Goal: Task Accomplishment & Management: Complete application form

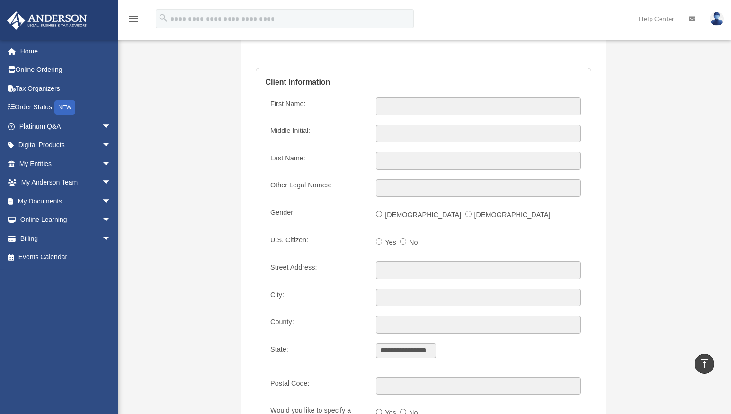
scroll to position [988, 0]
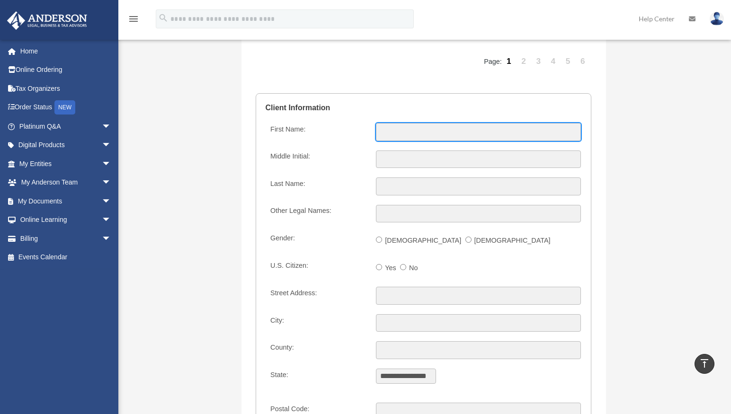
click at [420, 132] on input "First Name:" at bounding box center [478, 132] width 205 height 18
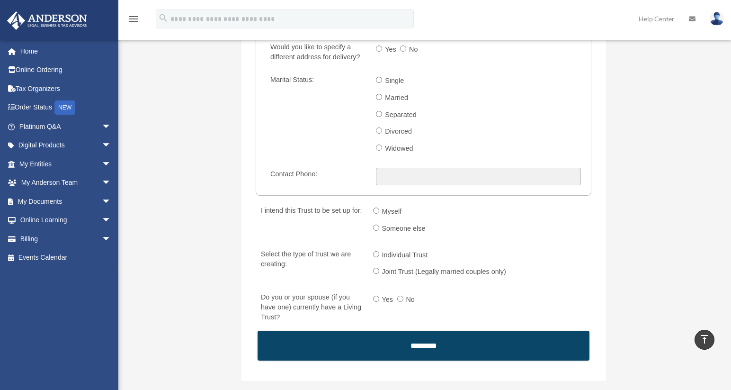
scroll to position [1184, 0]
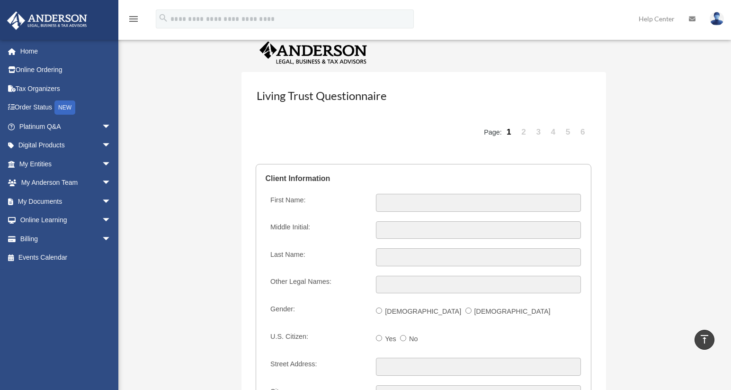
scroll to position [995, 0]
